Goal: Information Seeking & Learning: Learn about a topic

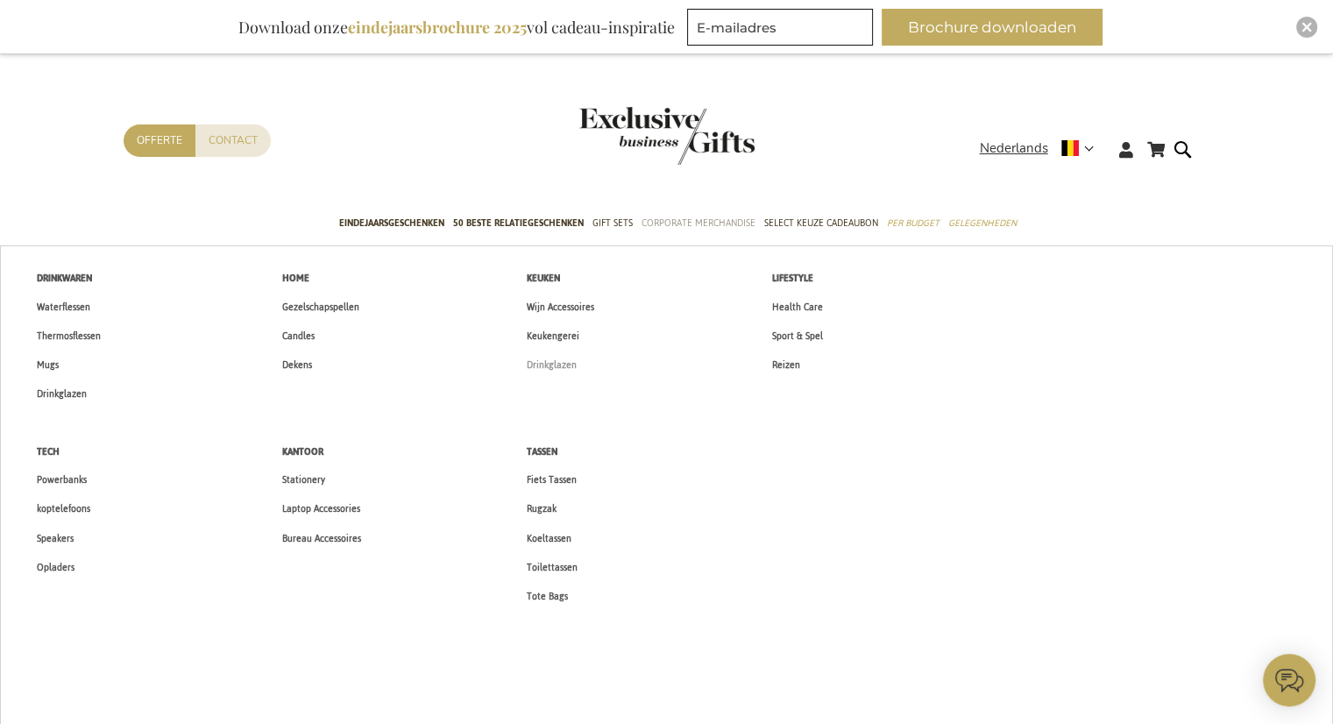
click at [560, 368] on span "Drinkglazen" at bounding box center [552, 365] width 50 height 18
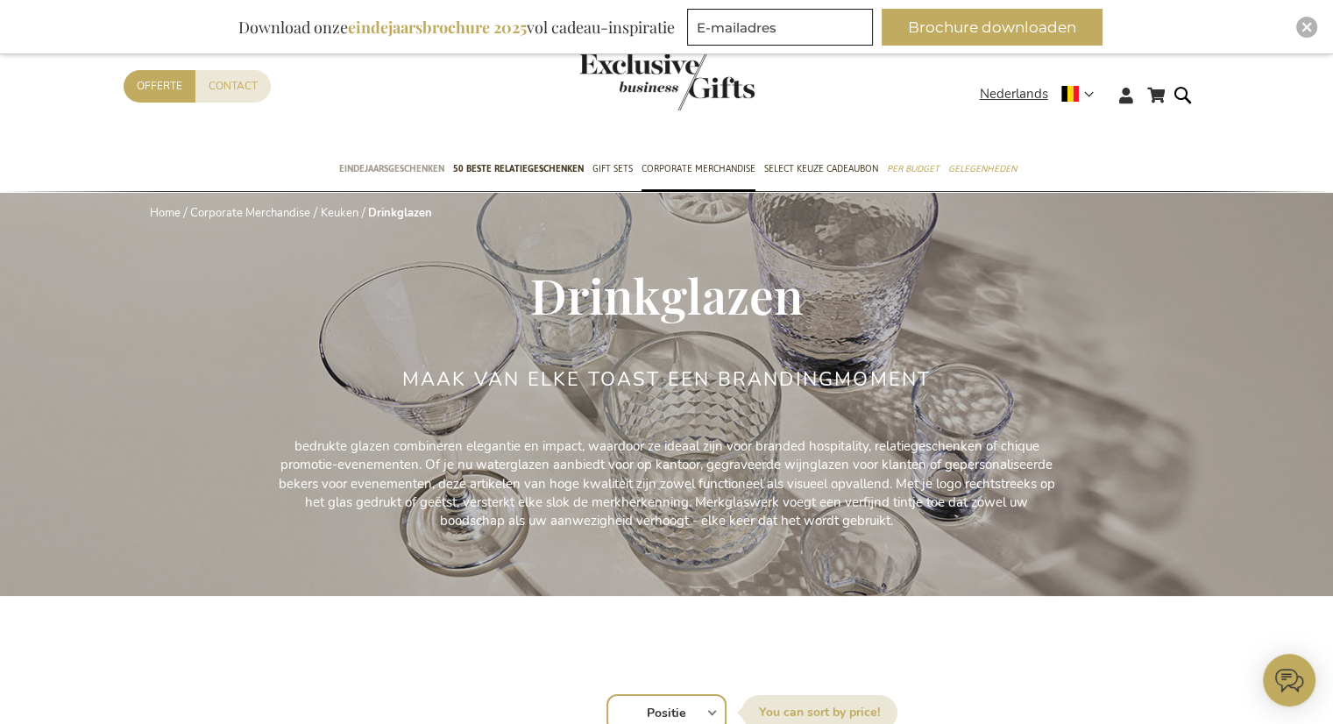
click at [431, 170] on span "Eindejaarsgeschenken" at bounding box center [391, 168] width 105 height 18
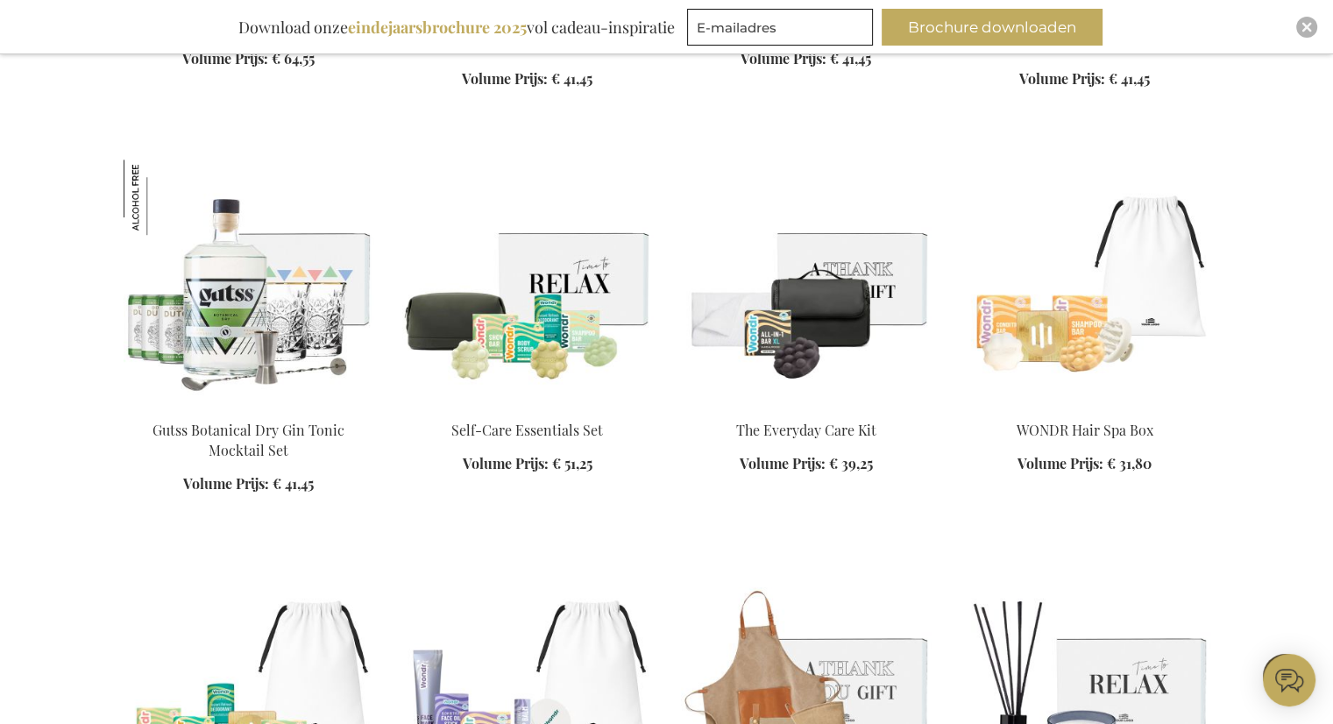
scroll to position [8069, 0]
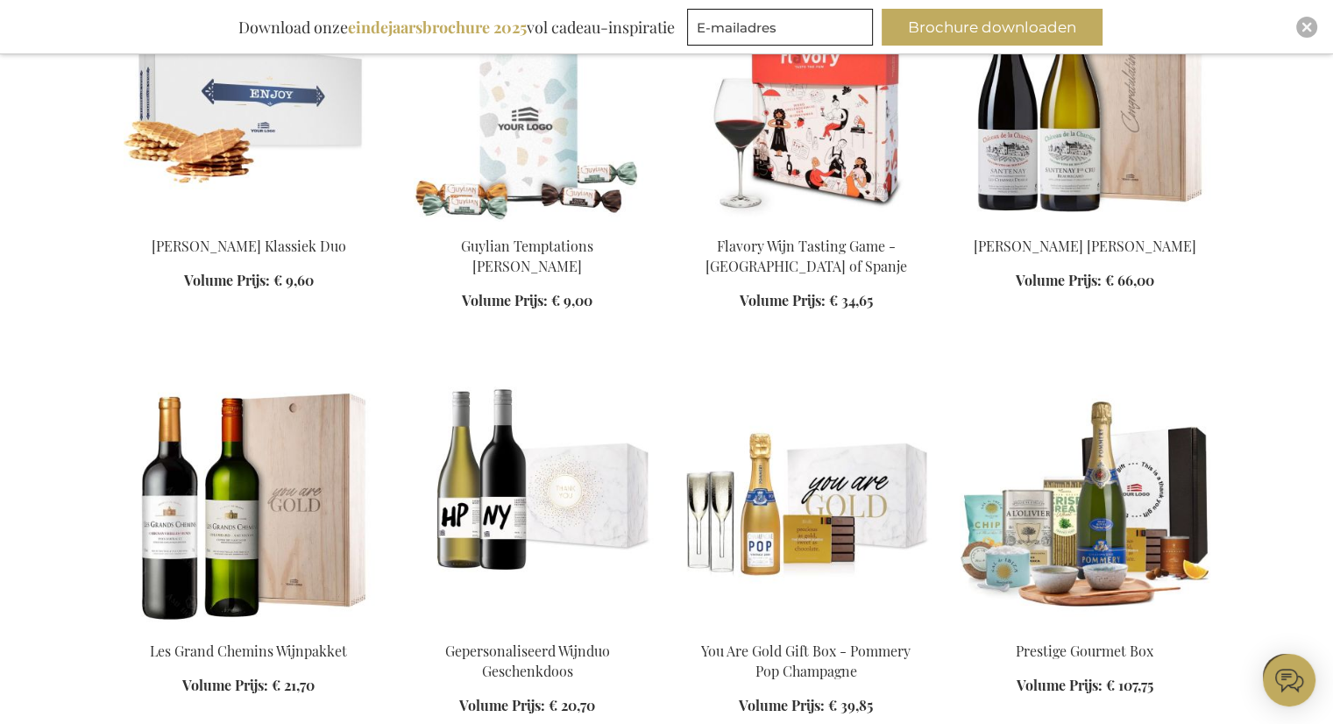
scroll to position [11739, 0]
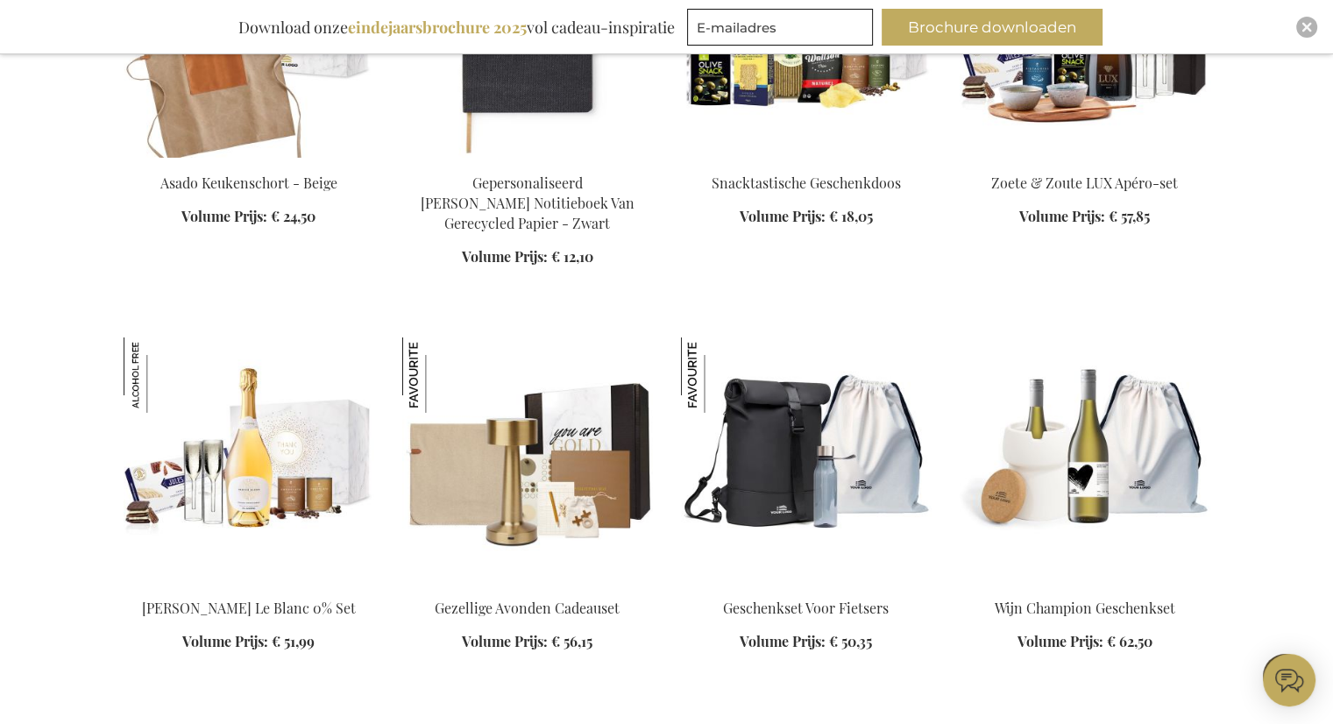
scroll to position [12345, 0]
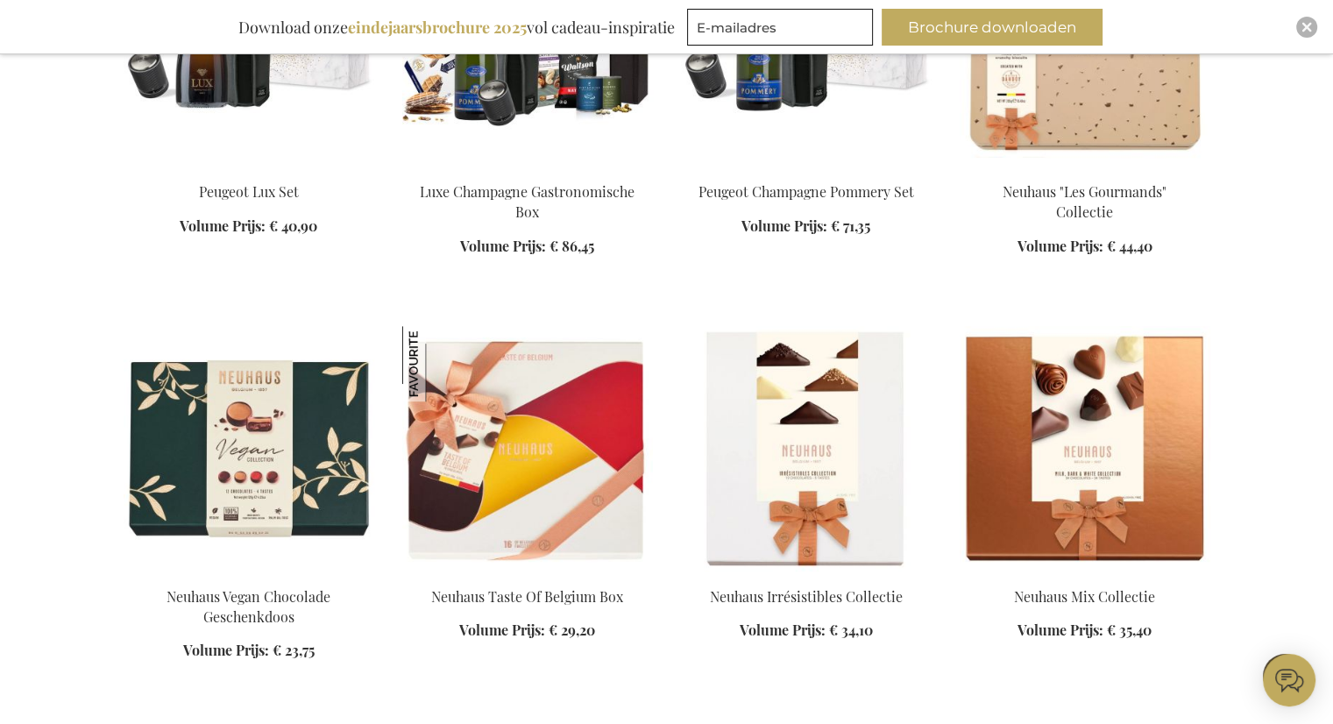
scroll to position [14392, 0]
